Goal: Check status

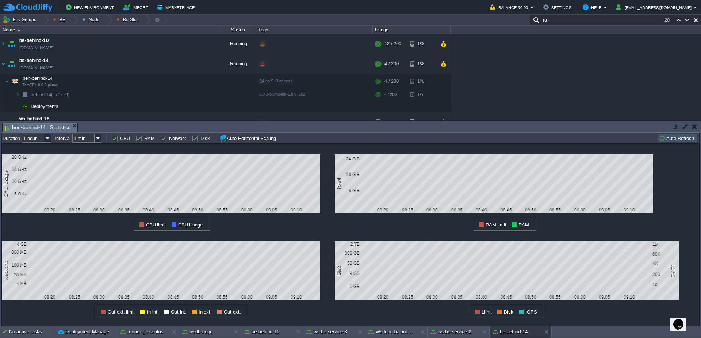
click at [672, 141] on button "Auto Refresh" at bounding box center [677, 138] width 37 height 7
click at [423, 331] on button at bounding box center [423, 332] width 7 height 7
click at [333, 333] on button "ws-be-service-3" at bounding box center [326, 332] width 41 height 7
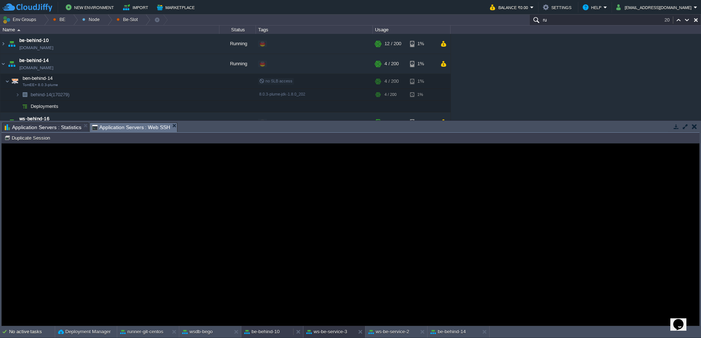
click at [279, 335] on button "be-behind-10" at bounding box center [261, 332] width 35 height 7
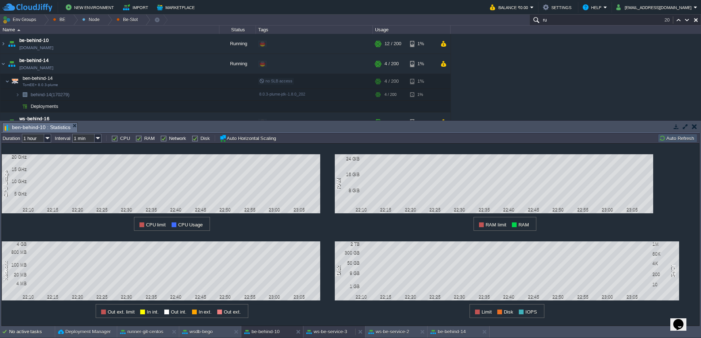
click at [326, 334] on button "ws-be-service-3" at bounding box center [326, 332] width 41 height 7
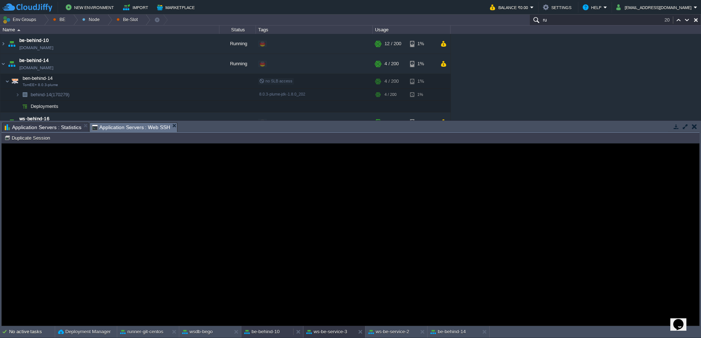
click at [275, 334] on button "be-behind-10" at bounding box center [261, 332] width 35 height 7
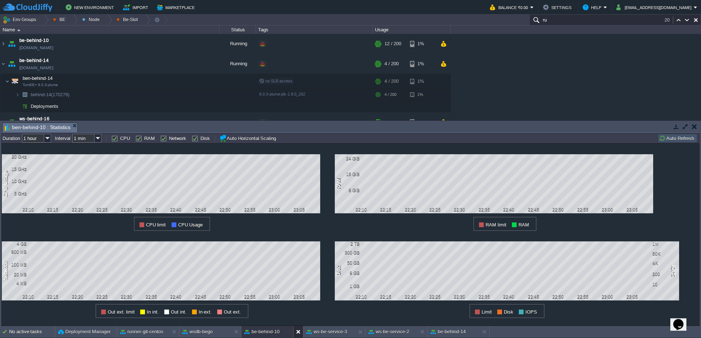
click at [293, 332] on div at bounding box center [298, 332] width 10 height 12
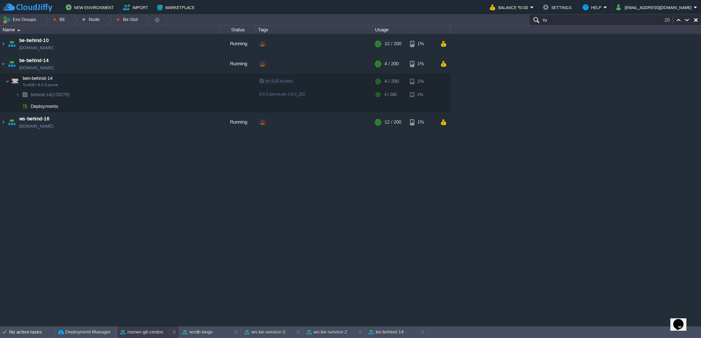
click at [137, 332] on button "runner-git-centos" at bounding box center [141, 332] width 43 height 7
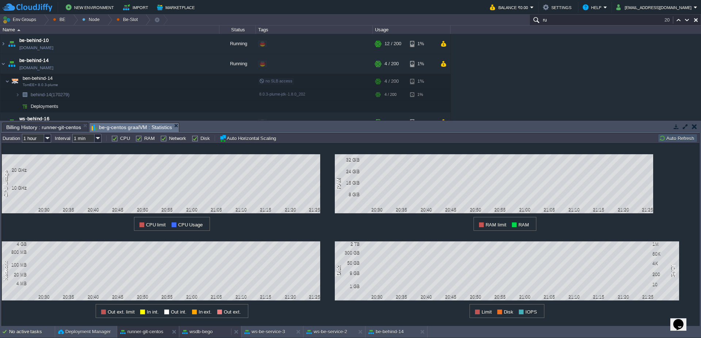
click at [209, 331] on button "wsdb-bego" at bounding box center [197, 332] width 31 height 7
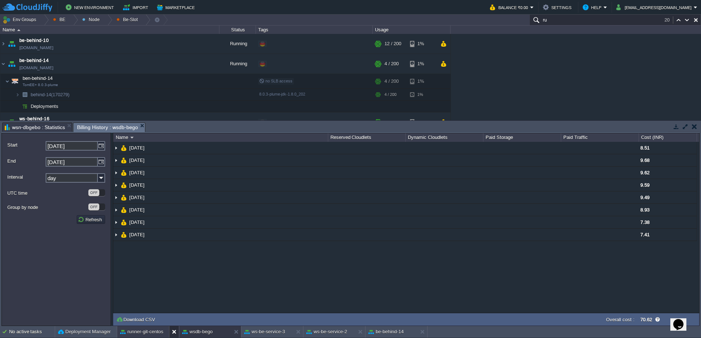
click at [172, 332] on button at bounding box center [175, 332] width 7 height 7
click at [1, 65] on img at bounding box center [3, 64] width 6 height 20
